Goal: Task Accomplishment & Management: Manage account settings

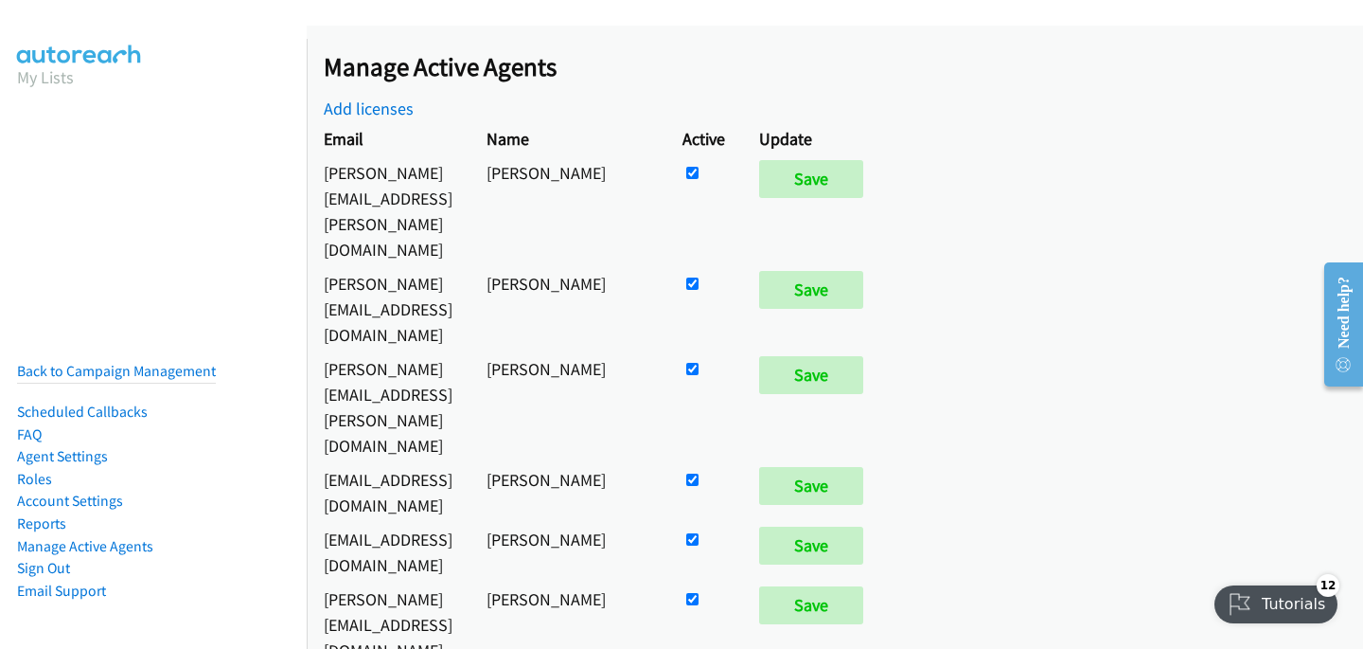
scroll to position [7369, 0]
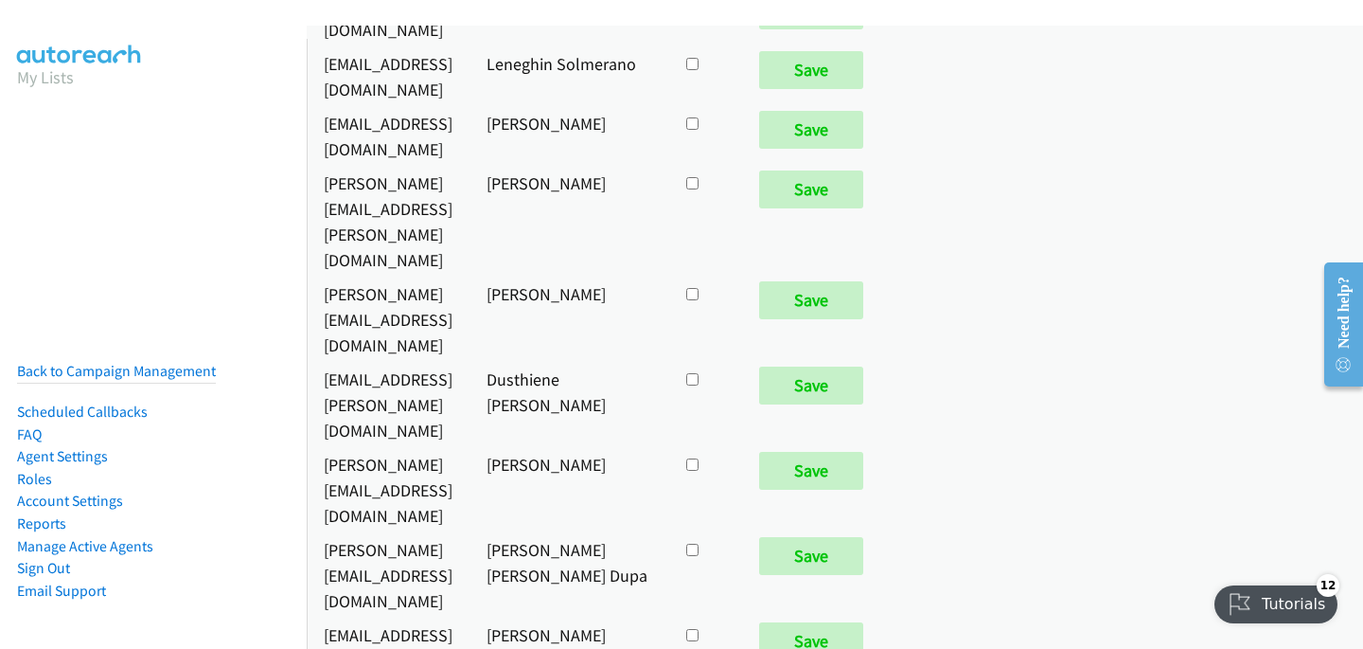
checkbox input "true"
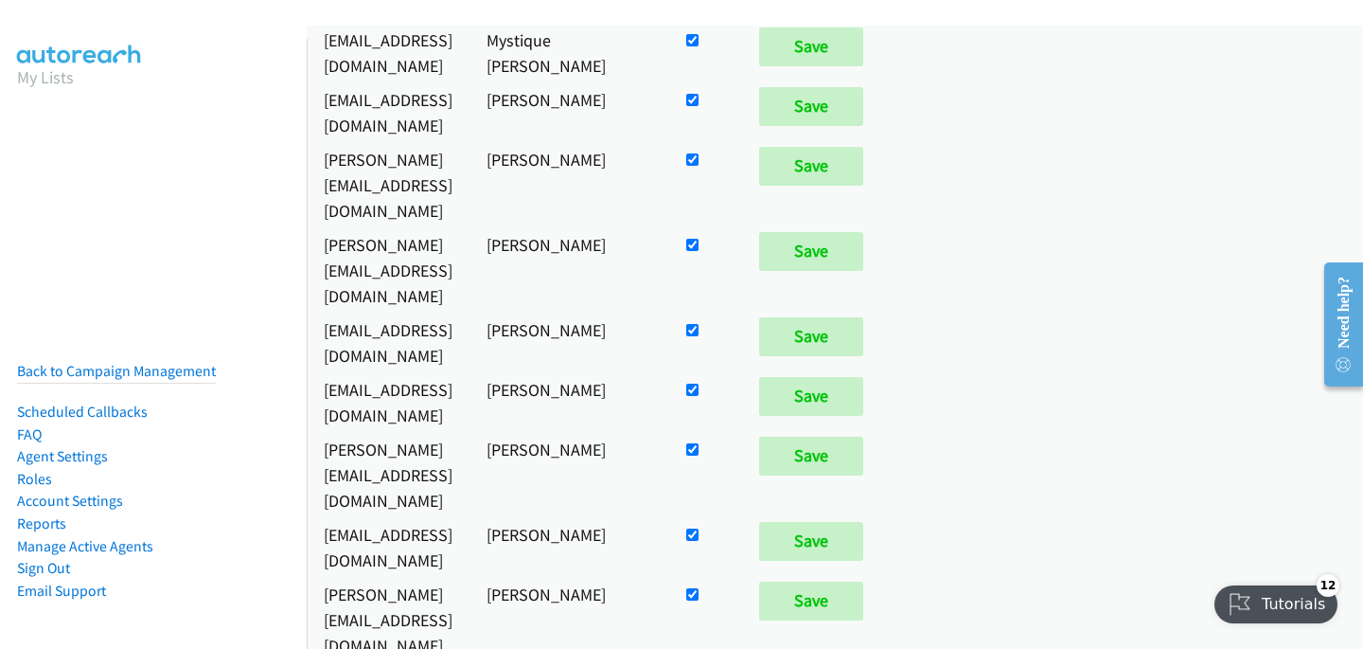
scroll to position [430, 0]
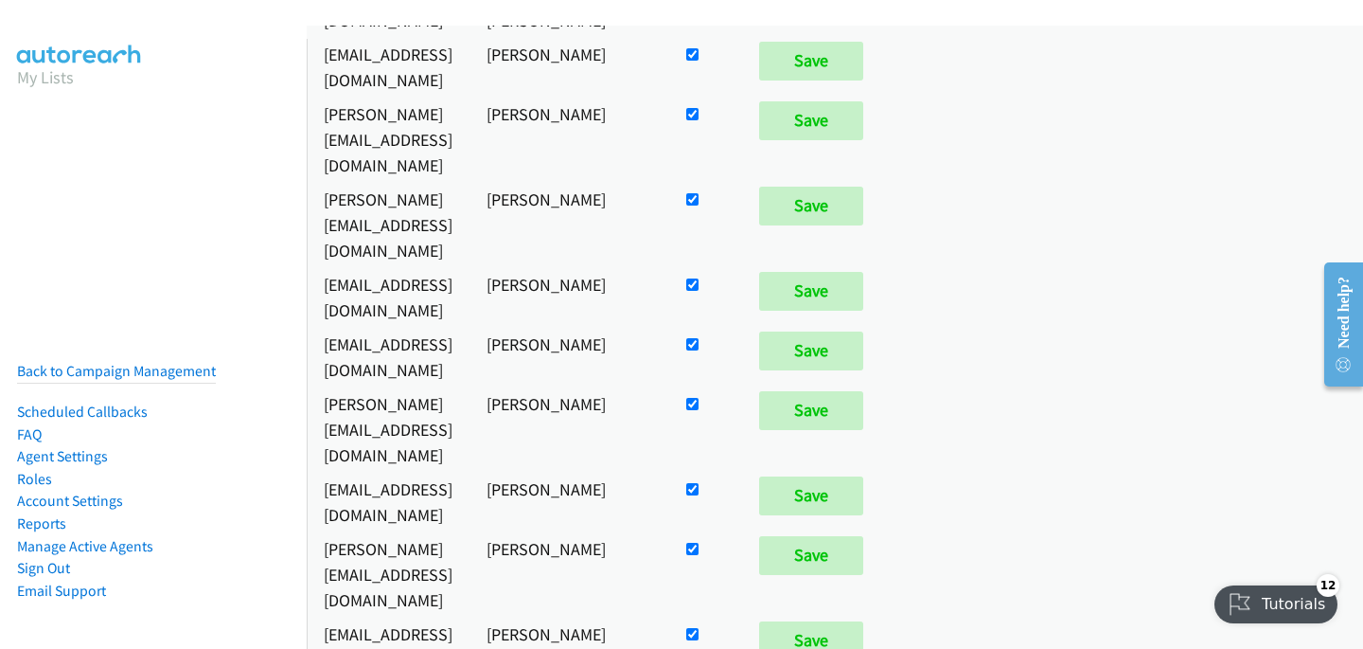
checkbox input "false"
click at [863, 391] on input "Save" at bounding box center [811, 410] width 104 height 38
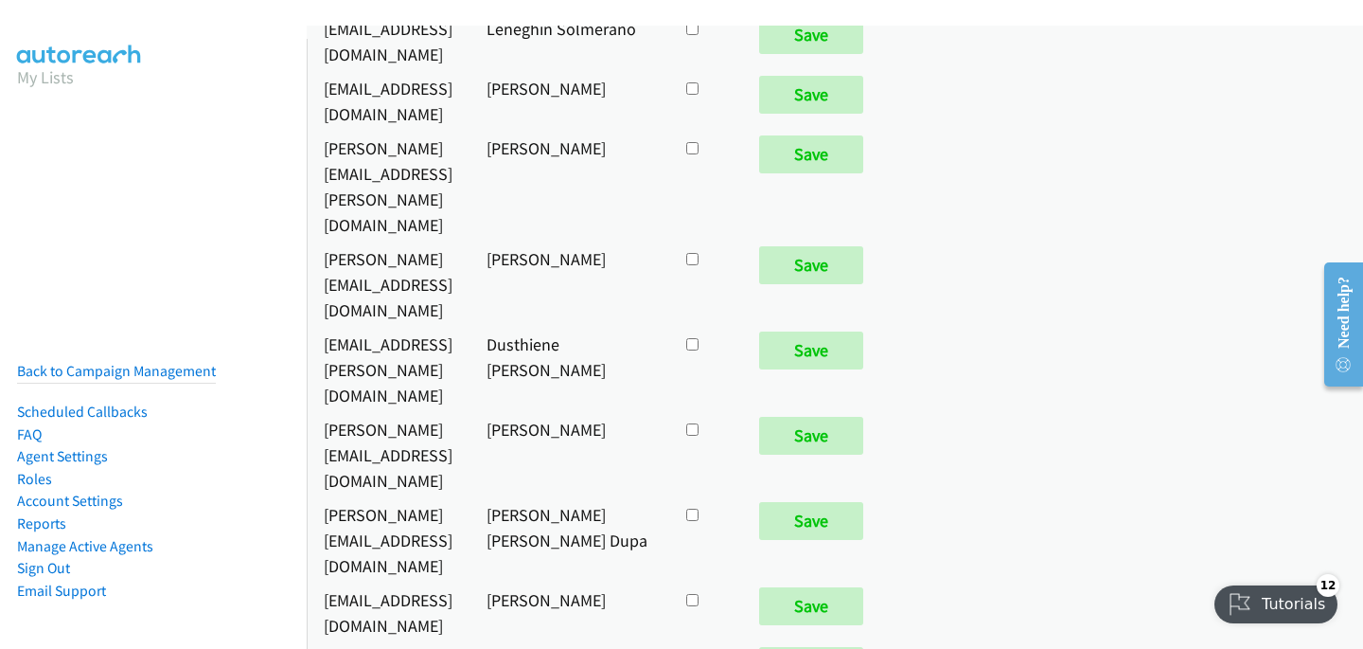
scroll to position [7369, 0]
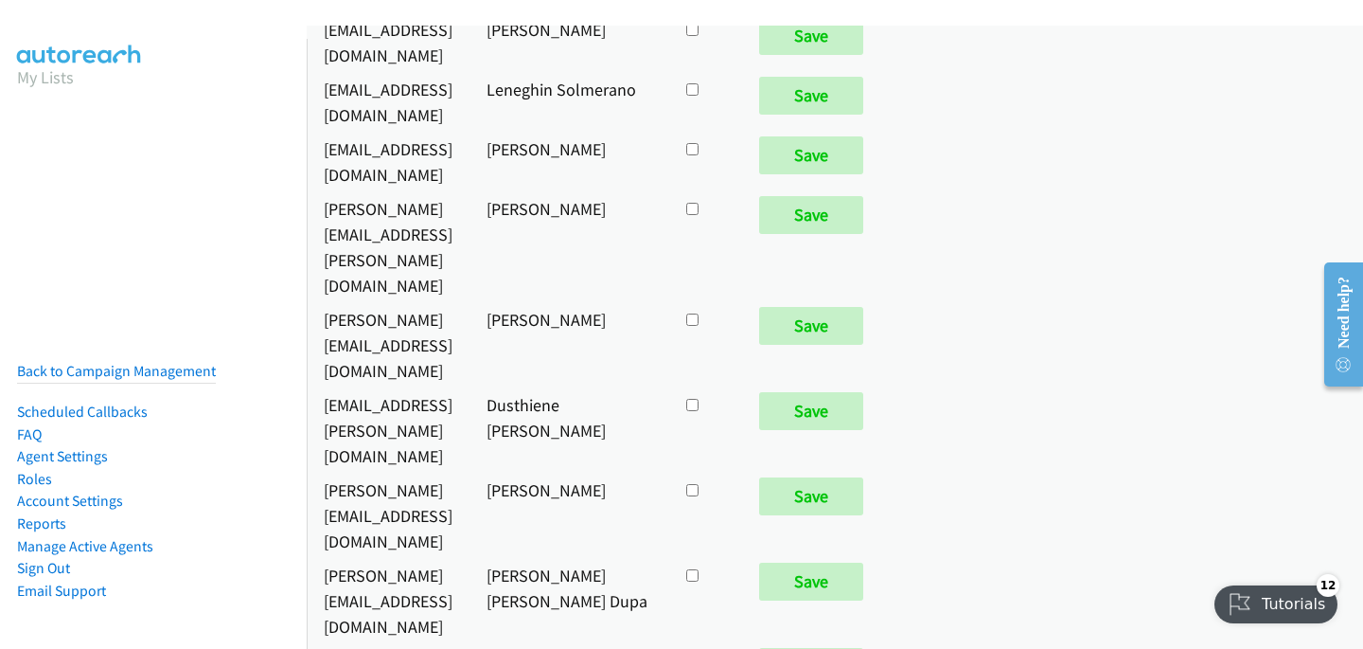
checkbox input "true"
